Goal: Task Accomplishment & Management: Manage account settings

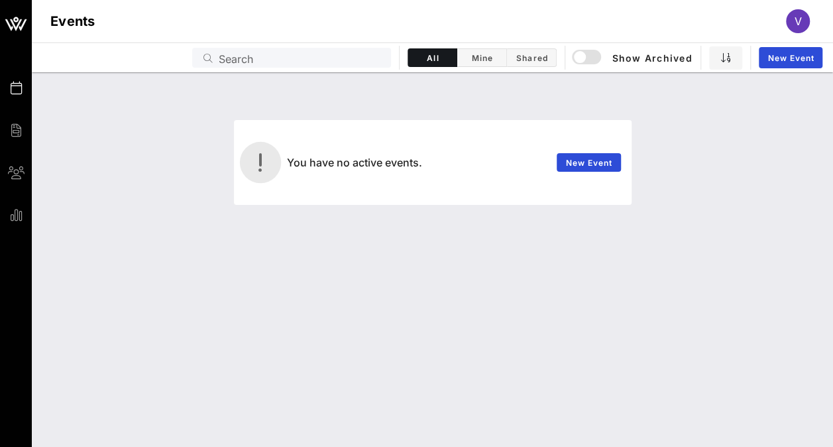
click at [806, 21] on div "V" at bounding box center [798, 21] width 24 height 24
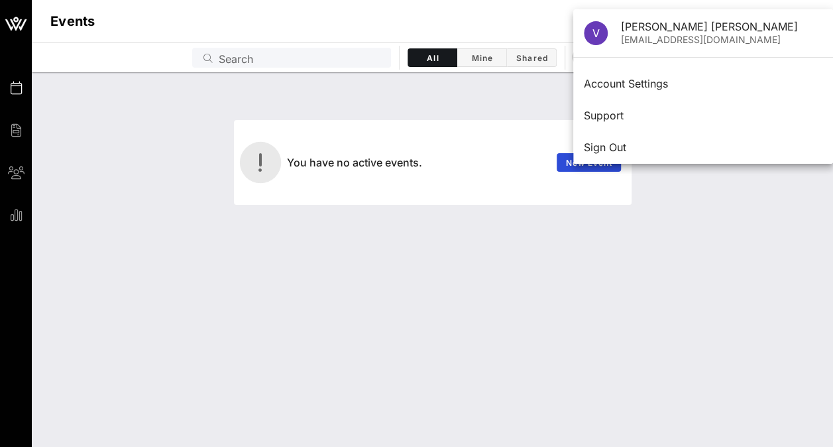
click at [202, 243] on div "You have no active events. New Event" at bounding box center [433, 259] width 802 height 375
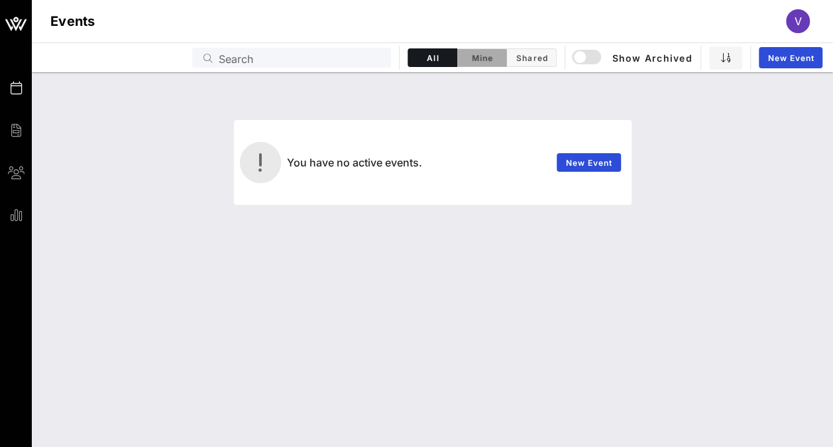
click at [480, 58] on span "Mine" at bounding box center [481, 58] width 33 height 10
click at [528, 64] on button "Shared" at bounding box center [532, 57] width 50 height 19
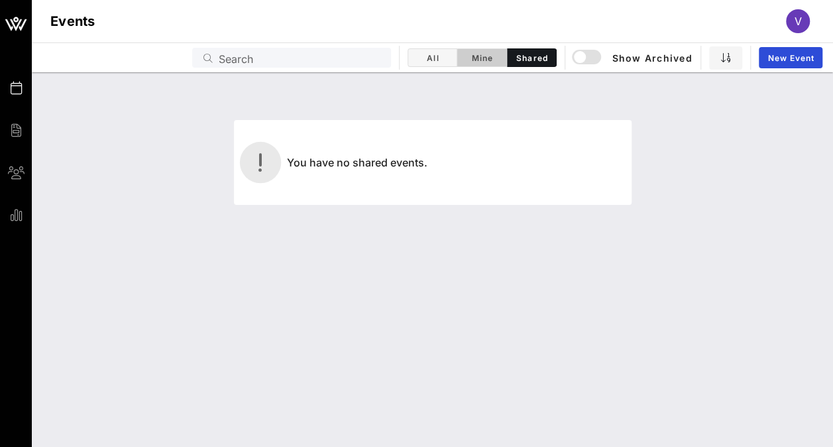
click at [463, 54] on button "Mine" at bounding box center [482, 57] width 50 height 19
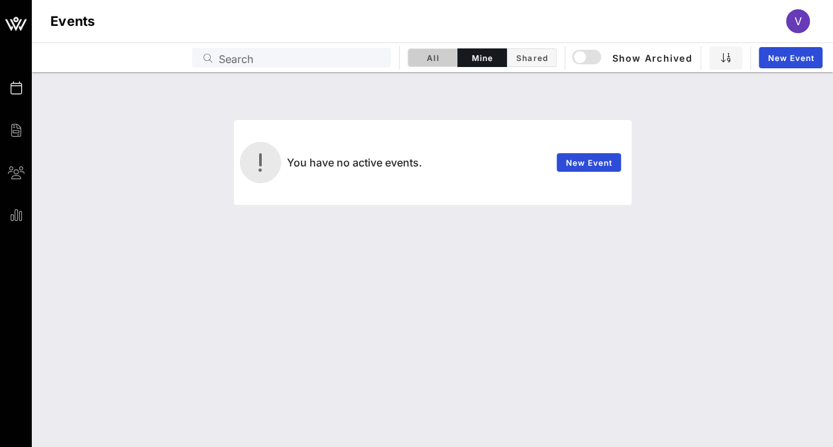
click at [444, 55] on span "All" at bounding box center [432, 58] width 32 height 10
click at [785, 27] on div "Events V" at bounding box center [433, 21] width 802 height 42
click at [795, 23] on span "V" at bounding box center [798, 21] width 7 height 13
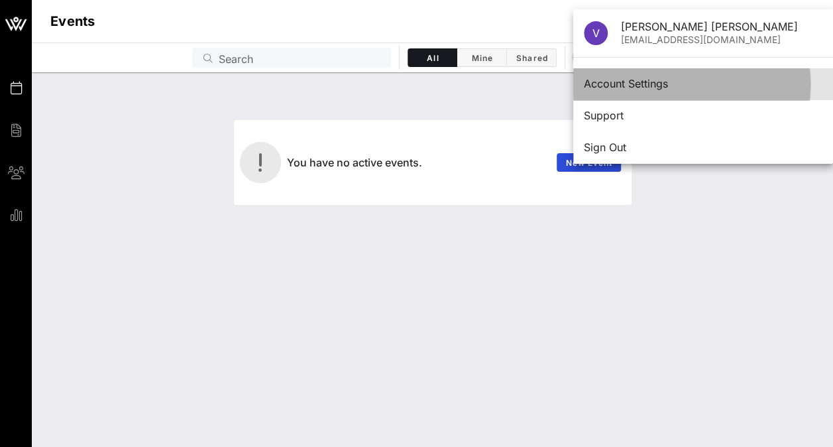
click at [661, 80] on div "Account Settings" at bounding box center [703, 84] width 239 height 13
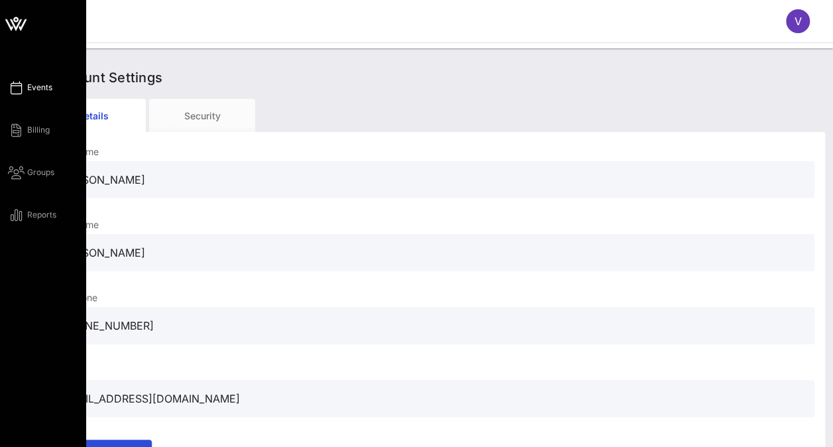
click at [40, 91] on span "Events" at bounding box center [39, 88] width 25 height 12
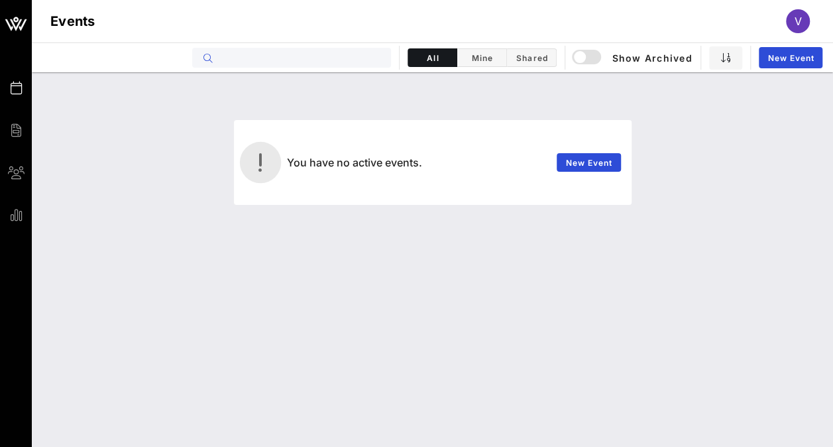
click at [233, 56] on input "text" at bounding box center [301, 57] width 164 height 17
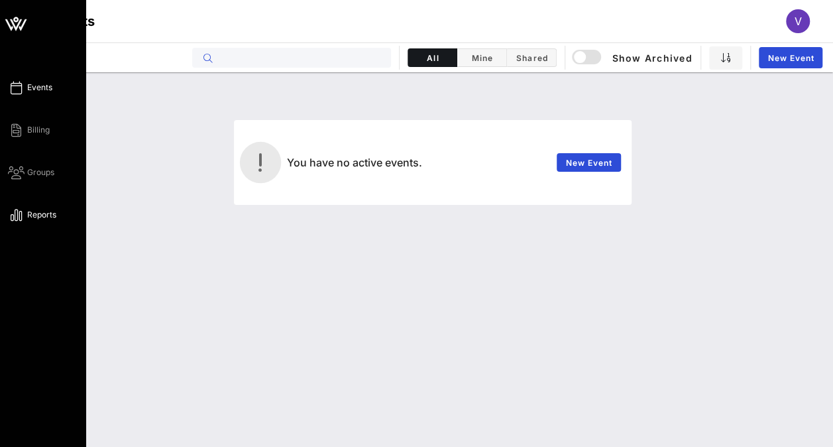
click at [19, 214] on icon at bounding box center [16, 215] width 17 height 2
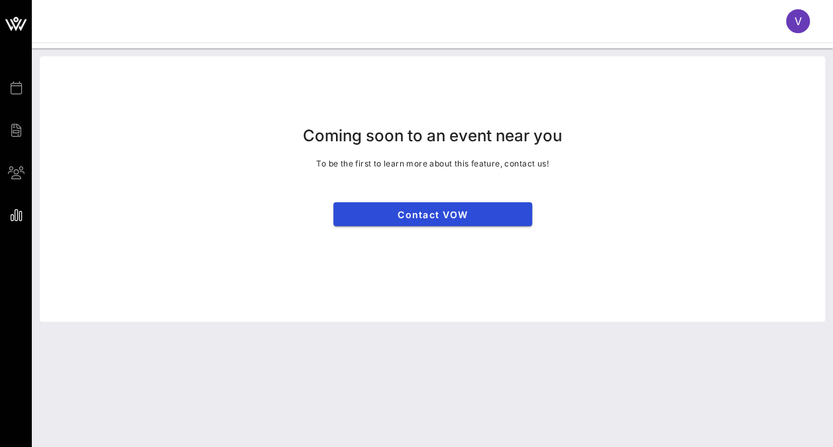
click at [799, 17] on span "V" at bounding box center [798, 21] width 7 height 13
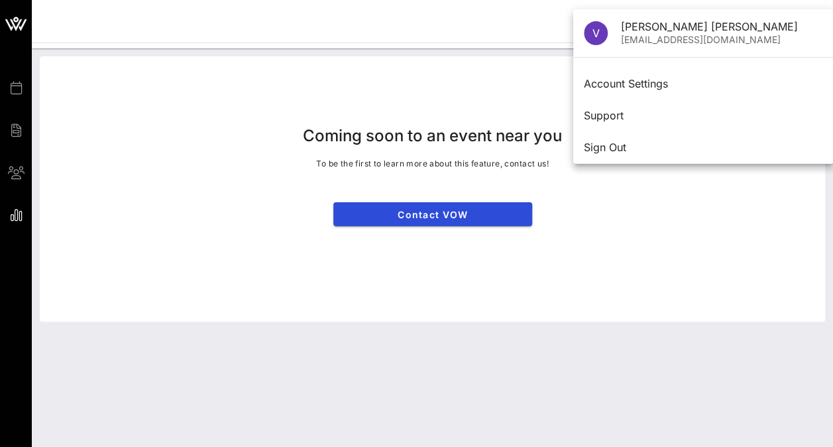
click at [622, 227] on div "Coming soon to an event near you To be the first to learn more about this featu…" at bounding box center [433, 188] width 786 height 265
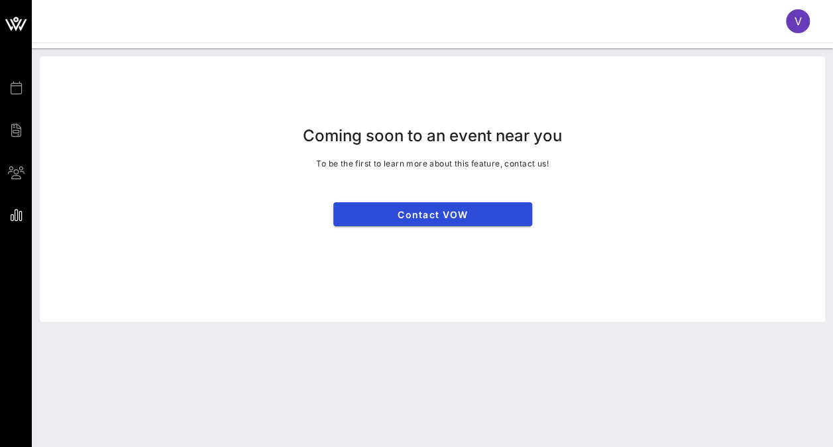
click at [786, 22] on div "V" at bounding box center [798, 21] width 24 height 24
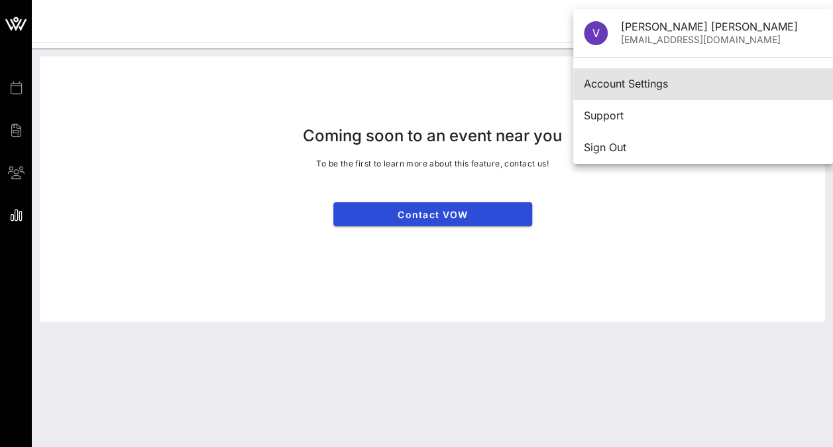
click at [616, 88] on div "Account Settings" at bounding box center [703, 84] width 239 height 13
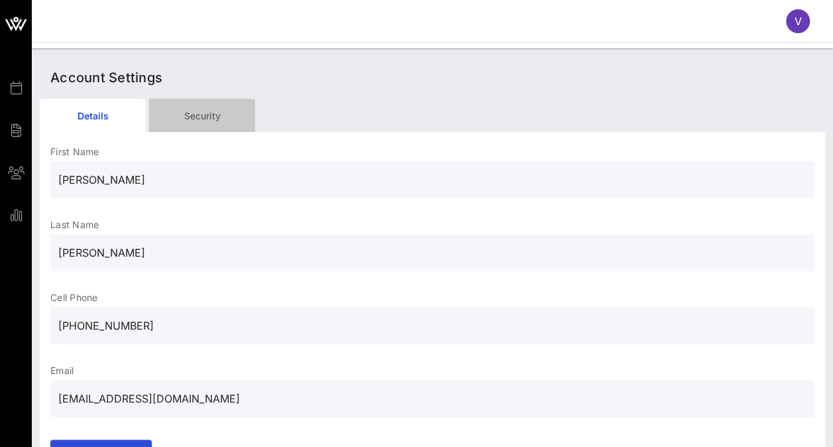
click at [191, 114] on div "Security" at bounding box center [202, 115] width 106 height 33
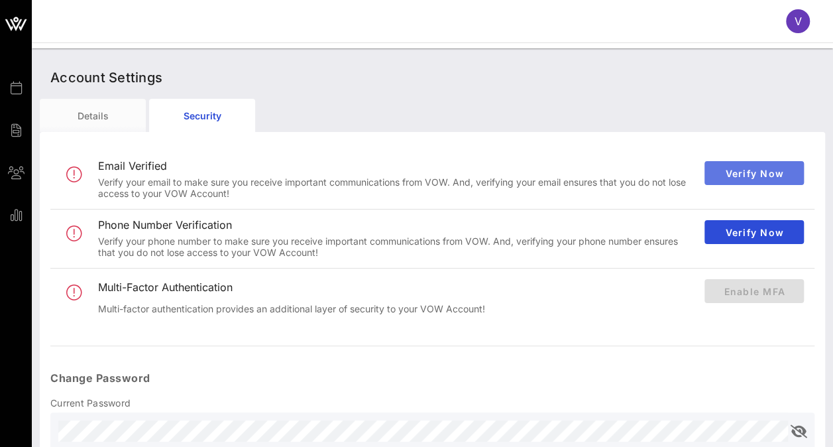
click at [757, 168] on span "Verify Now" at bounding box center [754, 173] width 78 height 11
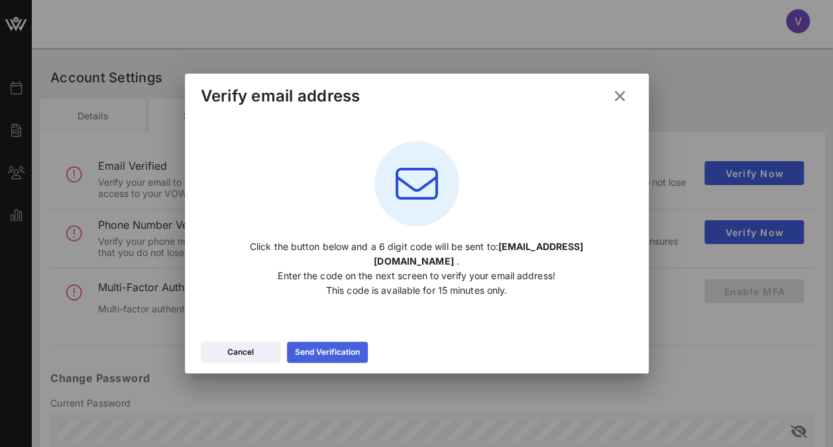
click at [339, 345] on div "Send Verification" at bounding box center [327, 351] width 65 height 13
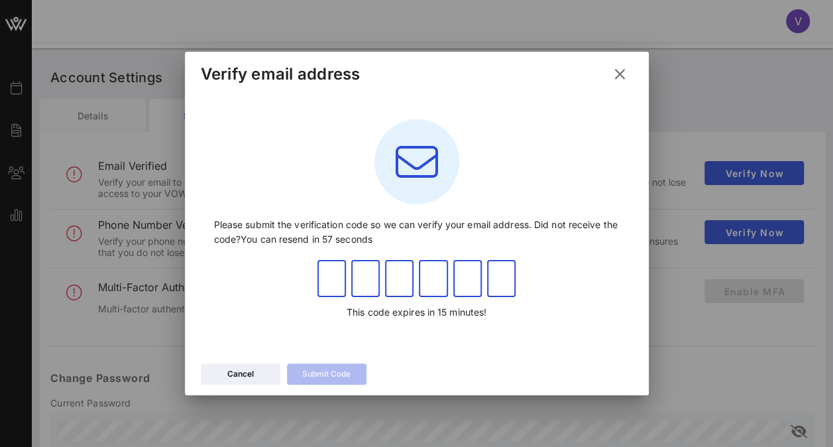
click at [333, 280] on input "text" at bounding box center [332, 278] width 29 height 21
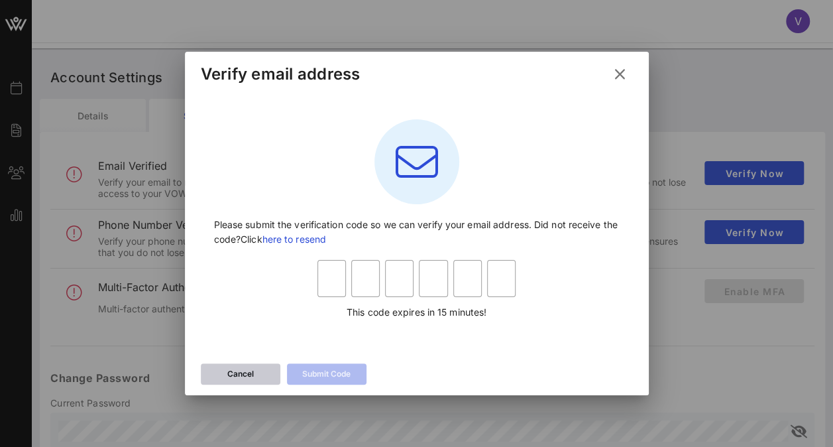
click at [235, 367] on div "Cancel" at bounding box center [240, 373] width 27 height 13
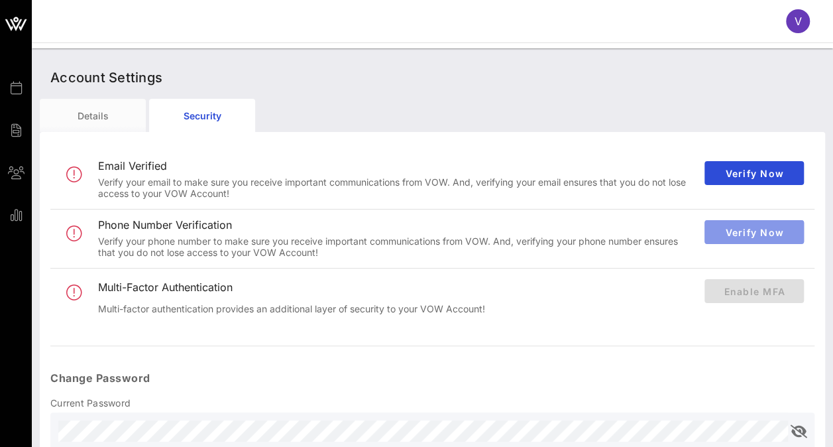
click at [725, 232] on span "Verify Now" at bounding box center [754, 232] width 78 height 11
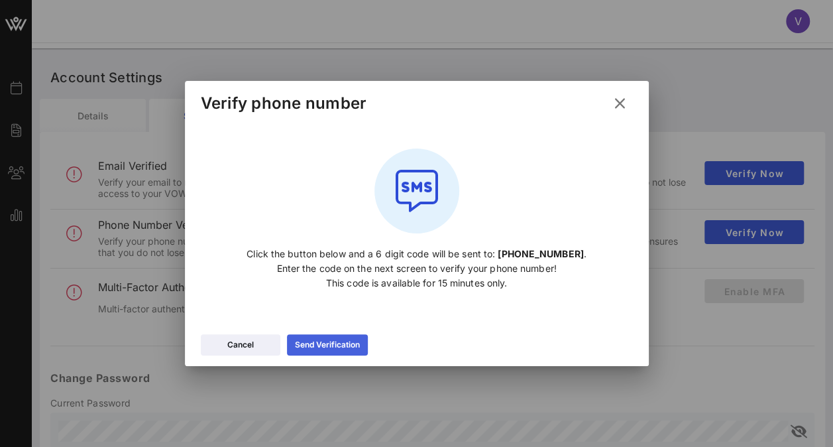
click at [347, 350] on div "Send Verification" at bounding box center [327, 344] width 65 height 13
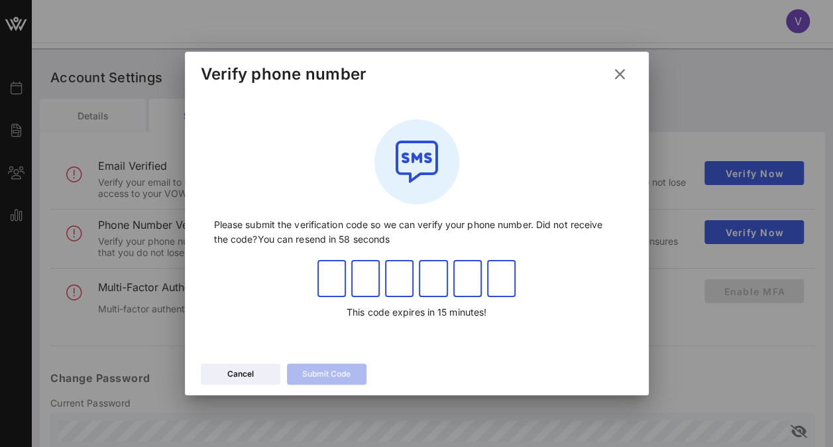
click at [333, 285] on input "text" at bounding box center [332, 278] width 29 height 21
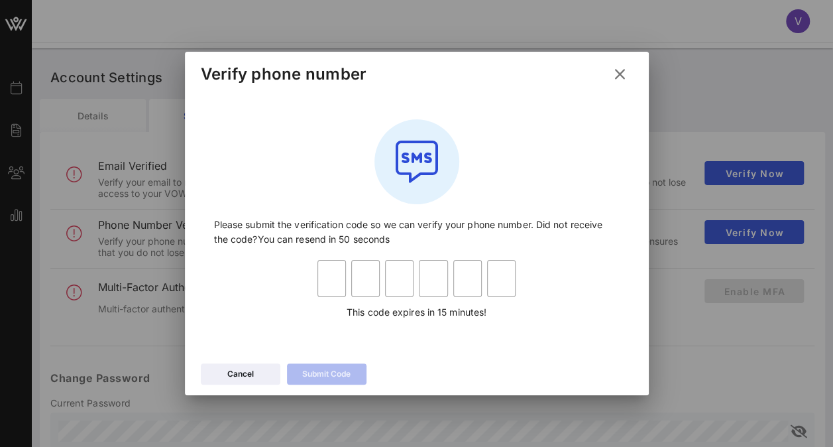
click at [404, 325] on div "​ ​ ​ ​ ​ ​ This code expires in 15 minutes!" at bounding box center [417, 293] width 199 height 73
click at [357, 329] on div "​ ​ ​ ​ ​ ​ This code expires in 15 minutes!" at bounding box center [417, 293] width 199 height 73
click at [255, 379] on button "Cancel" at bounding box center [241, 373] width 80 height 21
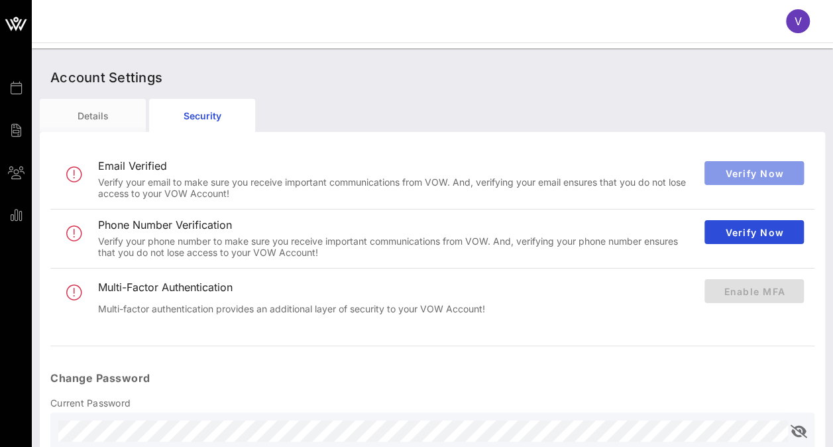
click at [745, 170] on span "Verify Now" at bounding box center [754, 173] width 78 height 11
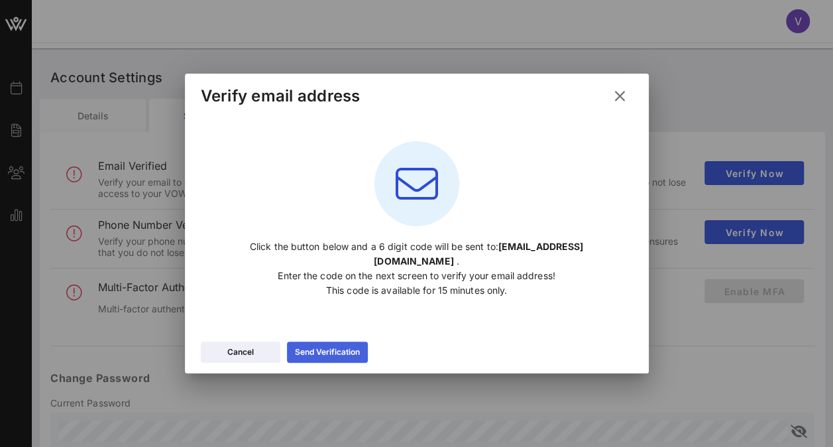
click at [353, 345] on div "Send Verification" at bounding box center [327, 351] width 65 height 13
click at [351, 345] on div "Send Verification" at bounding box center [327, 351] width 65 height 13
click at [334, 345] on div "Send Verification" at bounding box center [327, 351] width 65 height 13
click at [330, 341] on button "Send Verification" at bounding box center [327, 351] width 81 height 21
click at [273, 341] on button "Cancel" at bounding box center [241, 351] width 80 height 21
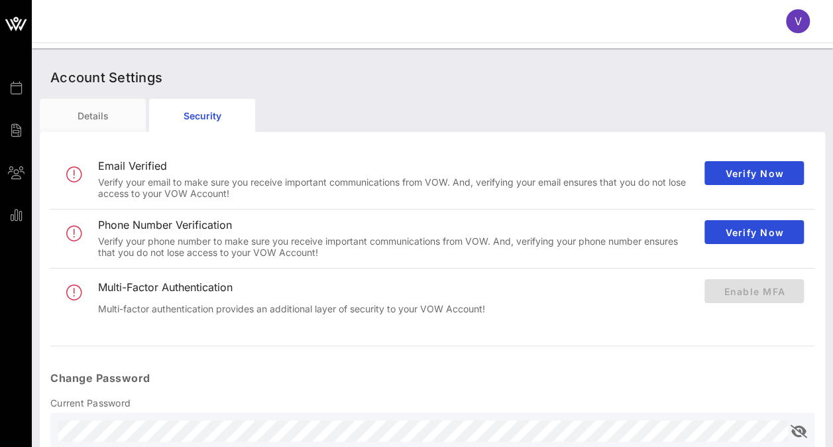
click at [202, 170] on div "Email Verified" at bounding box center [396, 166] width 596 height 13
click at [731, 179] on button "Verify Now" at bounding box center [754, 173] width 99 height 24
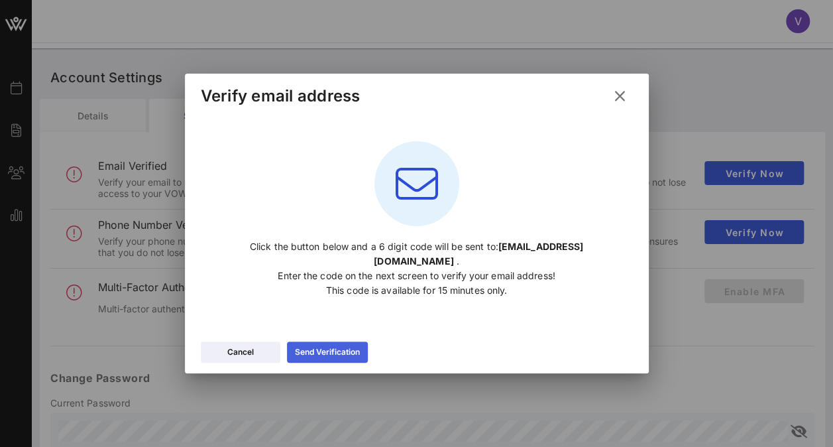
click at [318, 345] on div "Send Verification" at bounding box center [327, 351] width 65 height 13
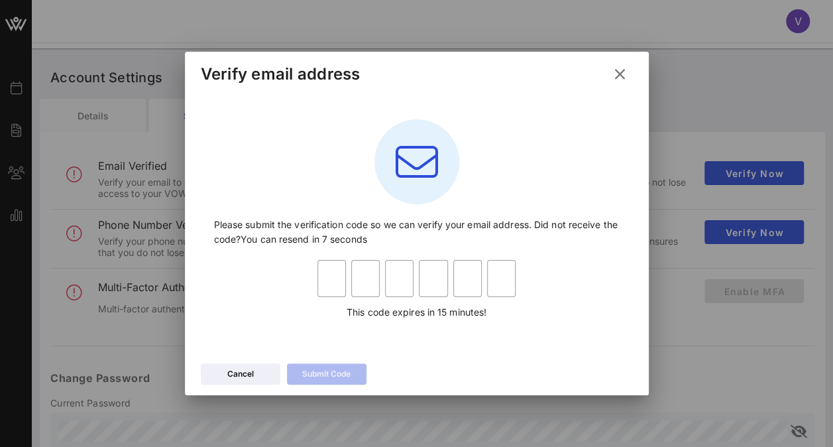
click at [630, 76] on icon at bounding box center [620, 75] width 23 height 22
